Goal: Navigation & Orientation: Find specific page/section

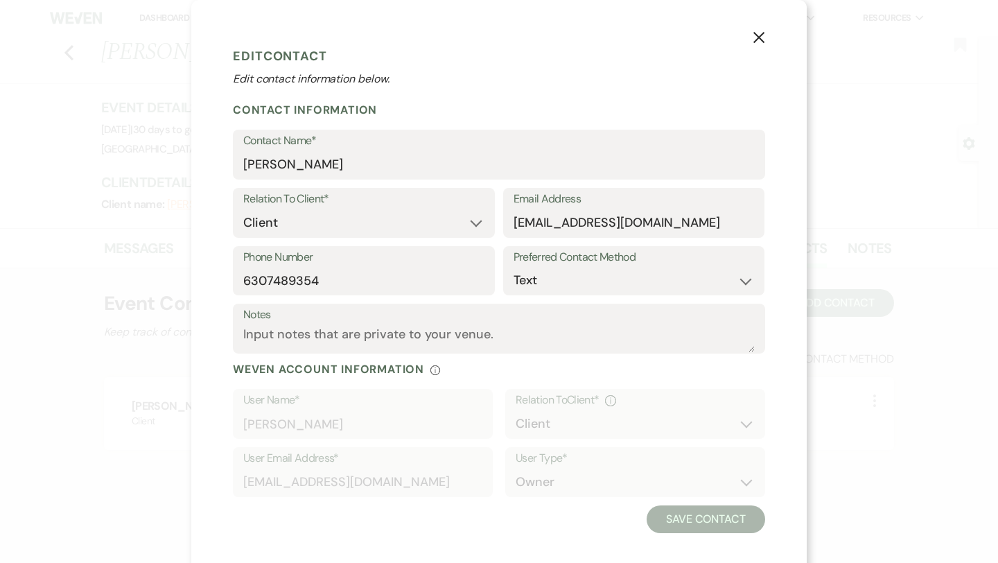
select select "1"
select select "text"
click at [756, 37] on icon "X" at bounding box center [759, 37] width 12 height 12
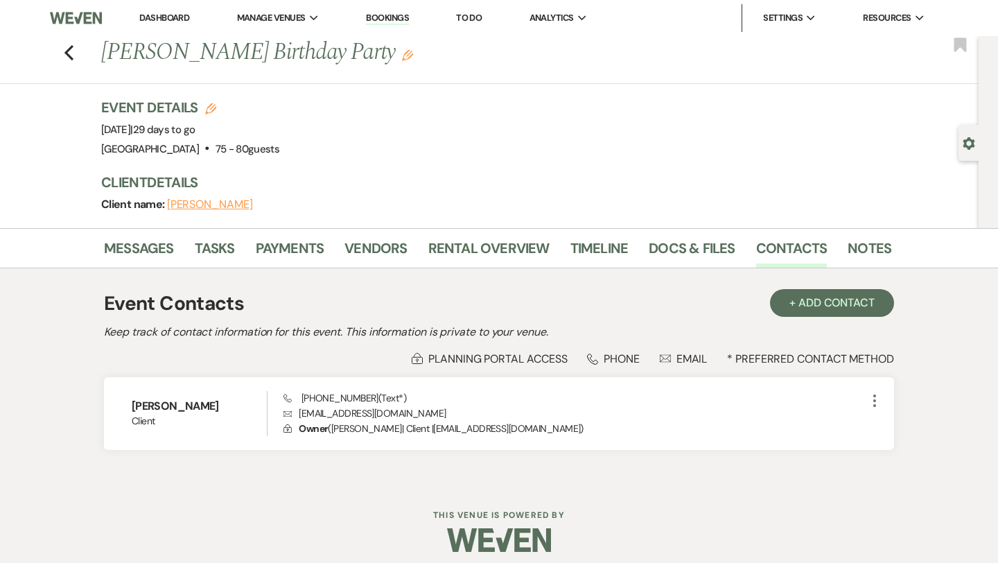
click at [163, 24] on li "Dashboard" at bounding box center [164, 18] width 64 height 28
click at [170, 12] on link "Dashboard" at bounding box center [164, 18] width 50 height 12
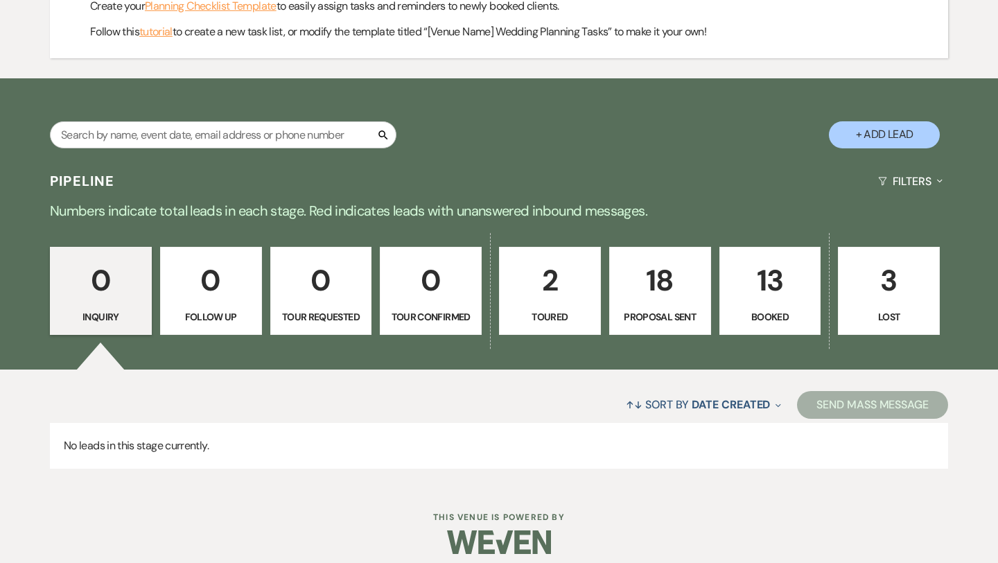
scroll to position [649, 0]
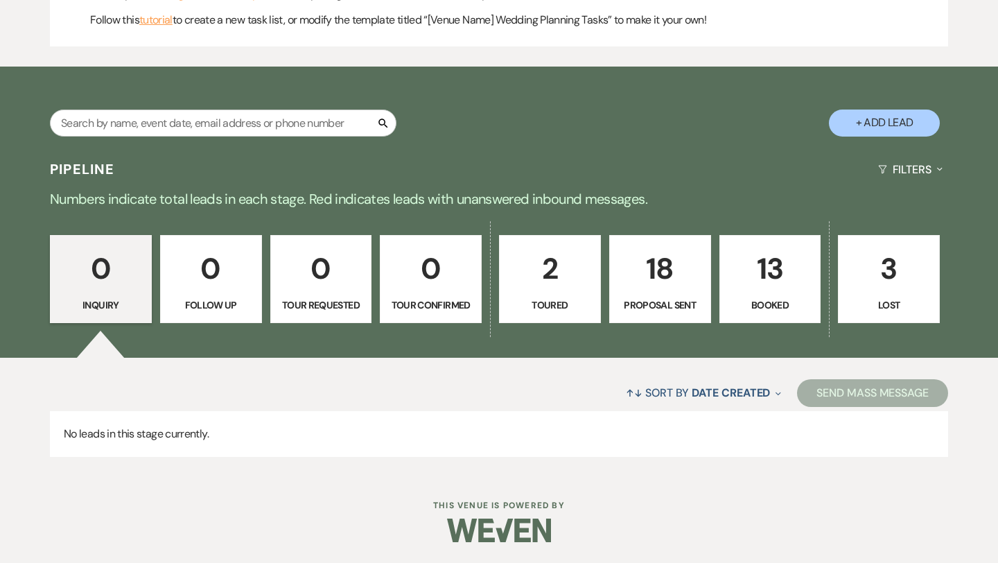
click at [776, 278] on p "13" at bounding box center [771, 268] width 84 height 46
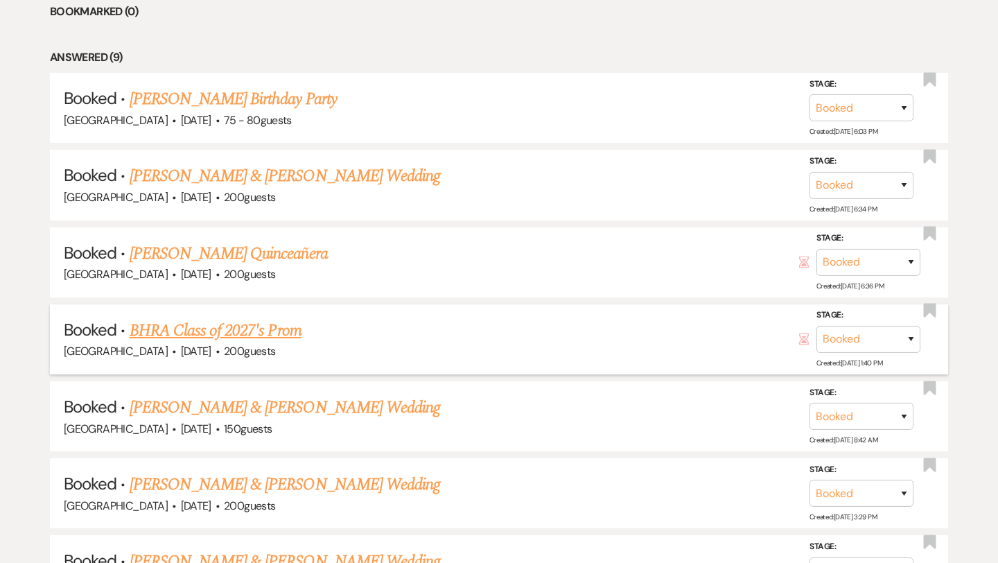
scroll to position [1111, 0]
